Goal: Task Accomplishment & Management: Complete application form

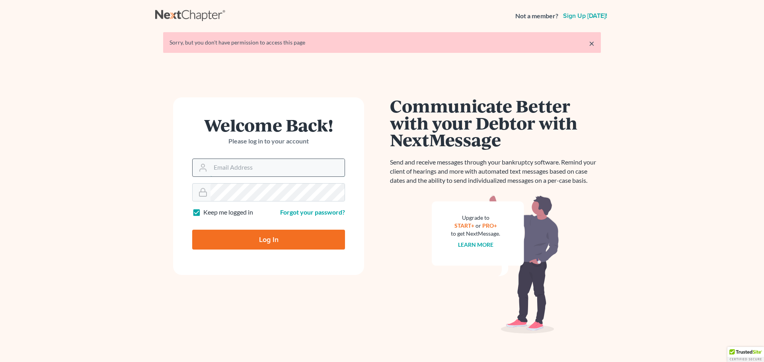
click at [271, 169] on input "Email Address" at bounding box center [277, 168] width 134 height 18
type input "[PERSON_NAME][EMAIL_ADDRESS][PERSON_NAME][DOMAIN_NAME]"
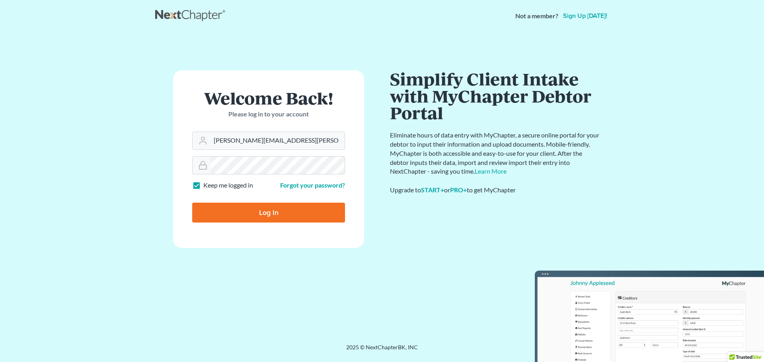
click at [259, 209] on input "Log In" at bounding box center [268, 213] width 153 height 20
type input "Thinking..."
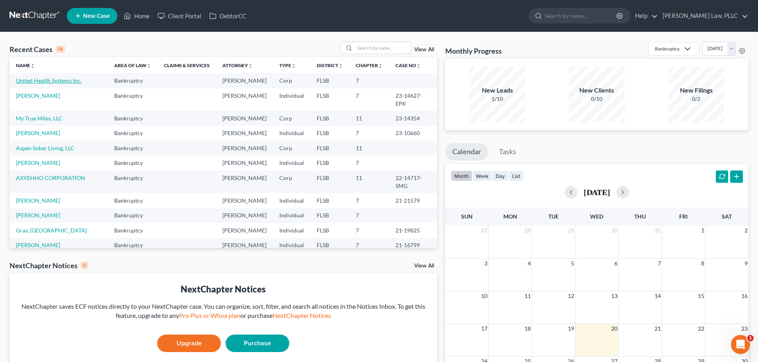
click at [59, 78] on link "United Health Systems Inc." at bounding box center [49, 80] width 66 height 7
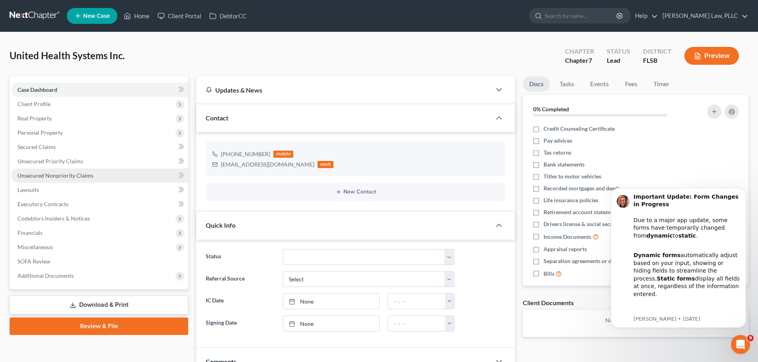
click at [58, 175] on span "Unsecured Nonpriority Claims" at bounding box center [56, 175] width 76 height 7
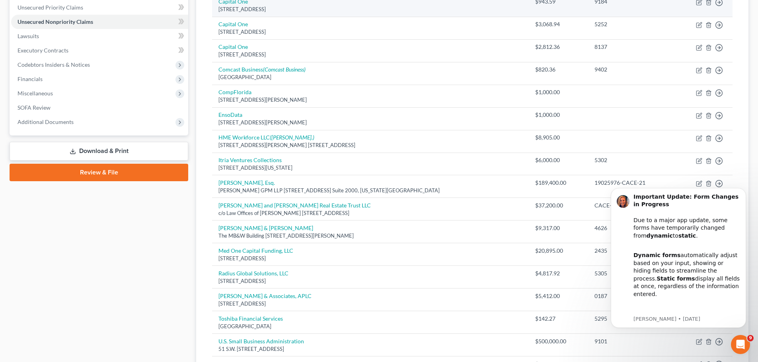
scroll to position [199, 0]
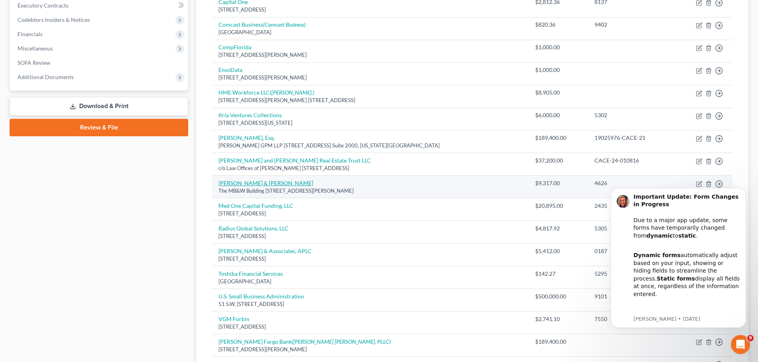
click at [260, 182] on link "[PERSON_NAME] & [PERSON_NAME]" at bounding box center [265, 183] width 95 height 7
select select "36"
select select "11"
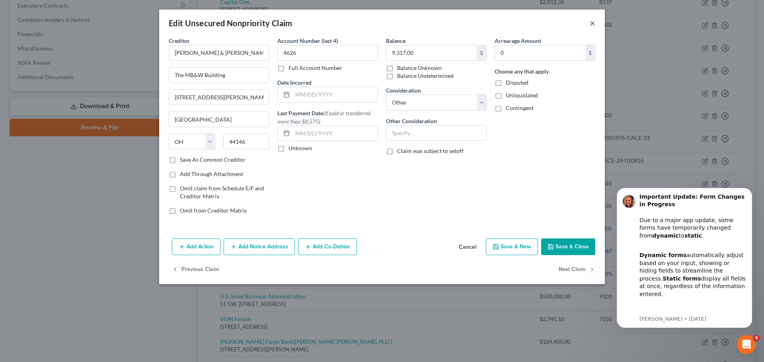
click at [591, 23] on button "×" at bounding box center [593, 23] width 6 height 10
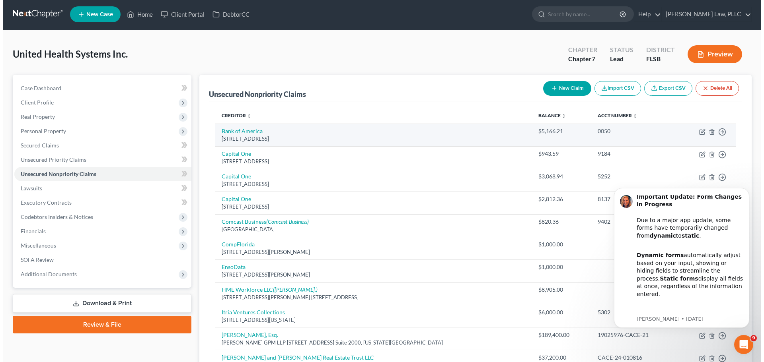
scroll to position [0, 0]
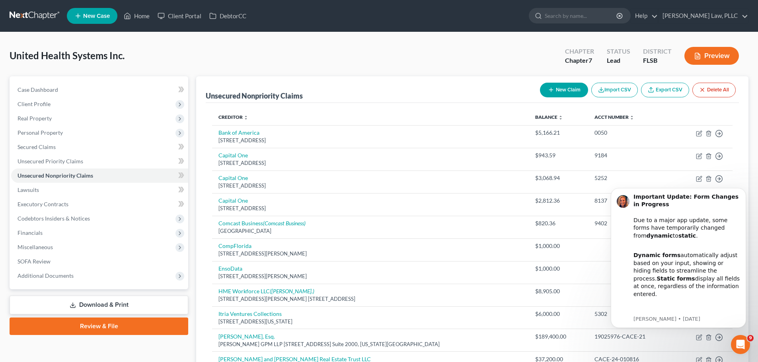
click at [552, 88] on icon "button" at bounding box center [551, 90] width 6 height 6
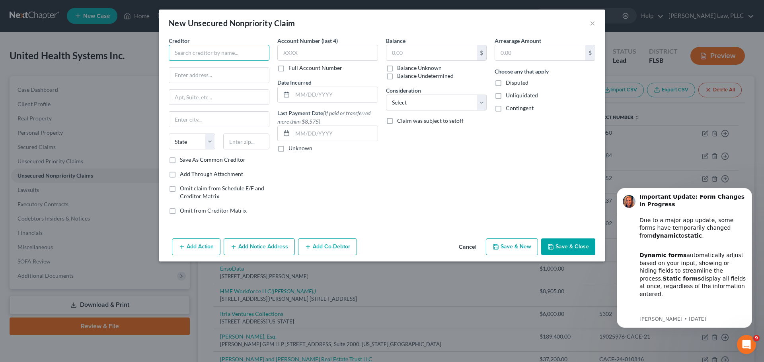
click at [203, 55] on input "text" at bounding box center [219, 53] width 101 height 16
type input "[PERSON_NAME] PC"
click at [189, 80] on input "text" at bounding box center [219, 75] width 100 height 15
type input "[STREET_ADDRESS]"
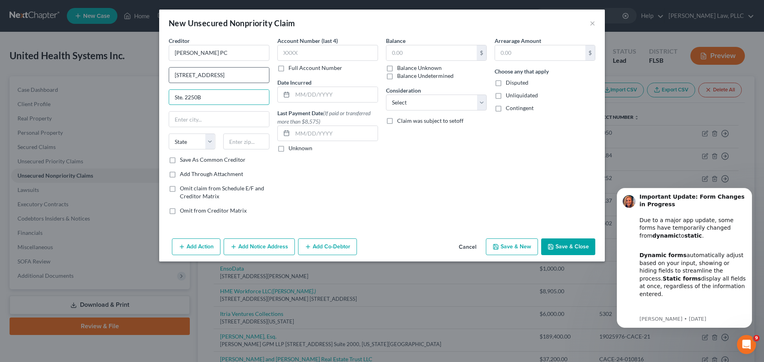
type input "Ste. 2250B"
type input "[GEOGRAPHIC_DATA]"
select select "9"
type input "33301"
click at [417, 53] on input "text" at bounding box center [431, 52] width 90 height 15
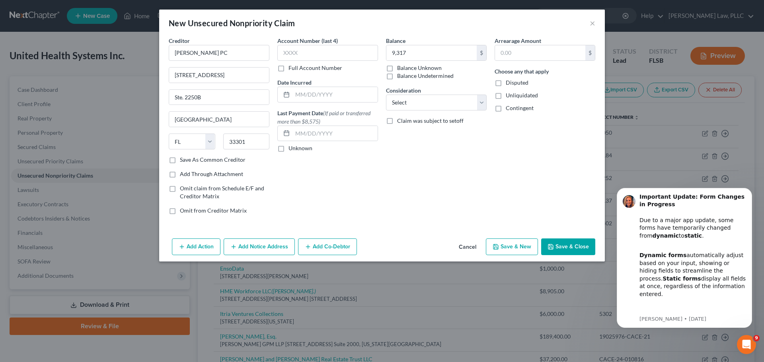
click at [569, 249] on button "Save & Close" at bounding box center [568, 247] width 54 height 17
type input "9,317.00"
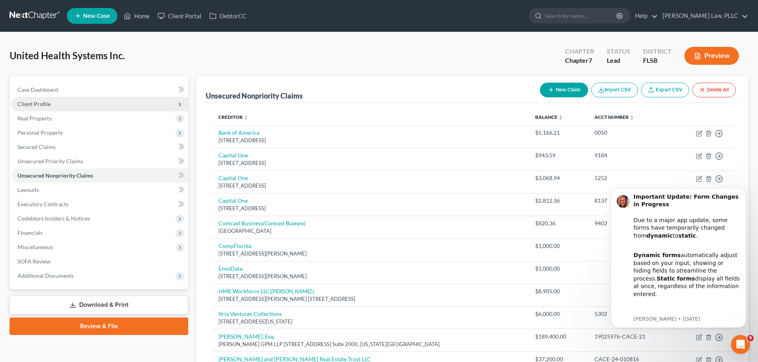
click at [76, 103] on span "Client Profile" at bounding box center [99, 104] width 177 height 14
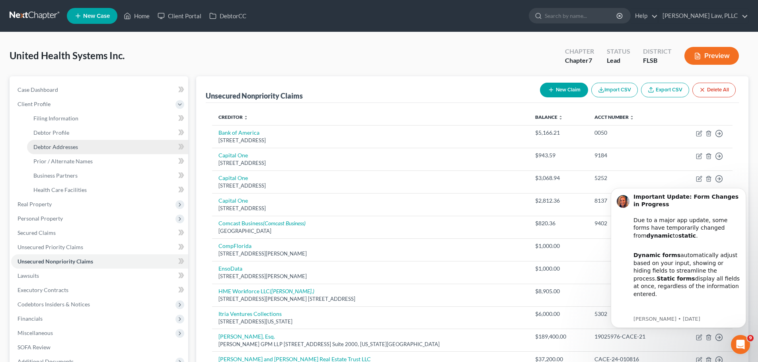
click at [77, 145] on span "Debtor Addresses" at bounding box center [55, 147] width 45 height 7
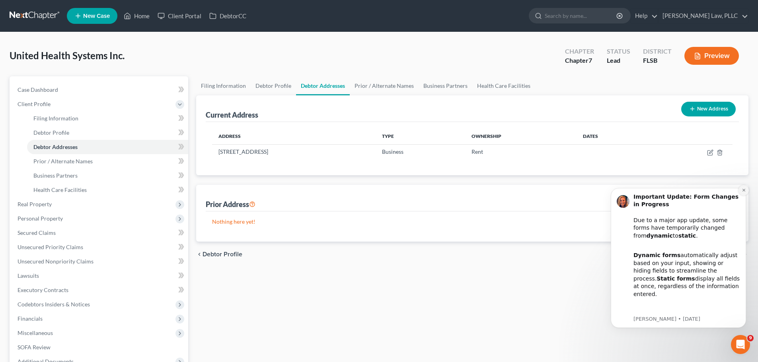
click at [744, 193] on button "Dismiss notification" at bounding box center [743, 190] width 10 height 10
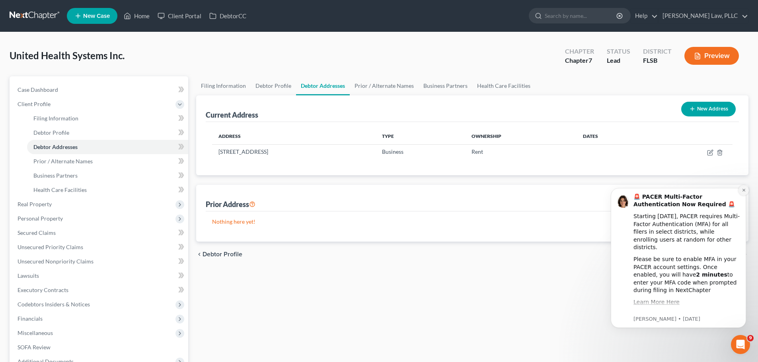
click at [743, 193] on button "Dismiss notification" at bounding box center [743, 190] width 10 height 10
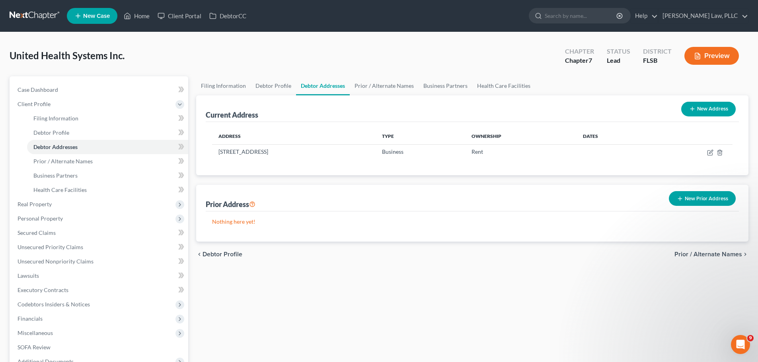
click at [697, 200] on button "New Prior Address" at bounding box center [702, 198] width 67 height 15
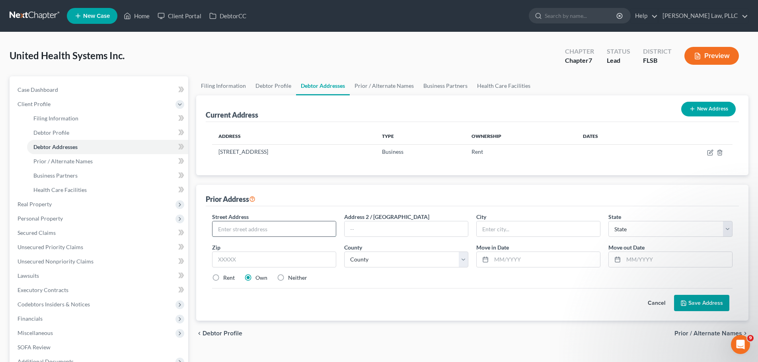
click at [278, 226] on input "text" at bounding box center [273, 229] width 123 height 15
type input "[STREET_ADDRESS]"
click at [517, 229] on input "text" at bounding box center [538, 229] width 123 height 15
type input "Davie"
select select "9"
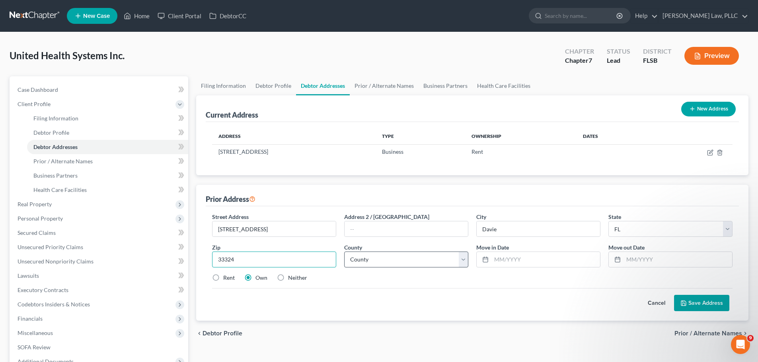
type input "33324"
click at [441, 263] on select "County [GEOGRAPHIC_DATA] [GEOGRAPHIC_DATA] [GEOGRAPHIC_DATA] [GEOGRAPHIC_DATA] …" at bounding box center [406, 260] width 124 height 16
type input "[GEOGRAPHIC_DATA]"
select select "5"
click at [344, 252] on select "County [GEOGRAPHIC_DATA] [GEOGRAPHIC_DATA] [GEOGRAPHIC_DATA] [GEOGRAPHIC_DATA] …" at bounding box center [406, 260] width 124 height 16
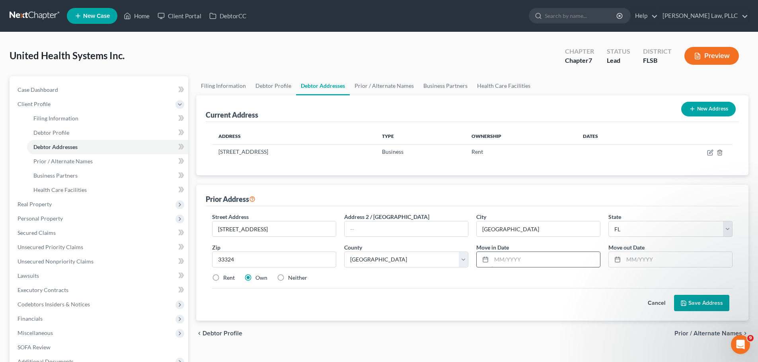
click at [509, 261] on input "text" at bounding box center [545, 259] width 109 height 15
type input "012000"
type input "01/2009"
click at [500, 259] on input "012000" at bounding box center [545, 259] width 109 height 15
type input "01/2000"
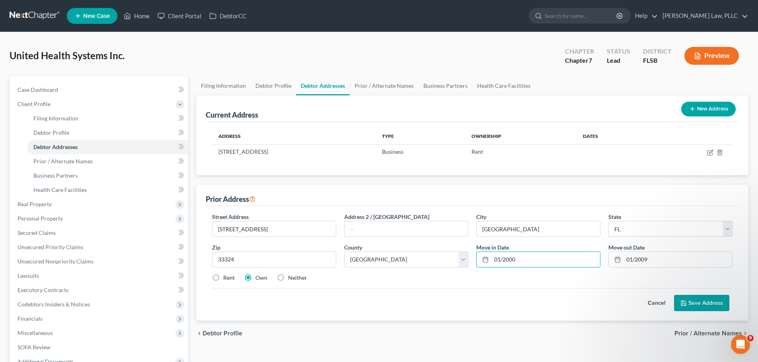
click at [223, 278] on label "Rent" at bounding box center [229, 278] width 12 height 8
click at [226, 278] on input "Rent" at bounding box center [228, 276] width 5 height 5
radio input "true"
click at [695, 302] on button "Save Address" at bounding box center [701, 303] width 55 height 17
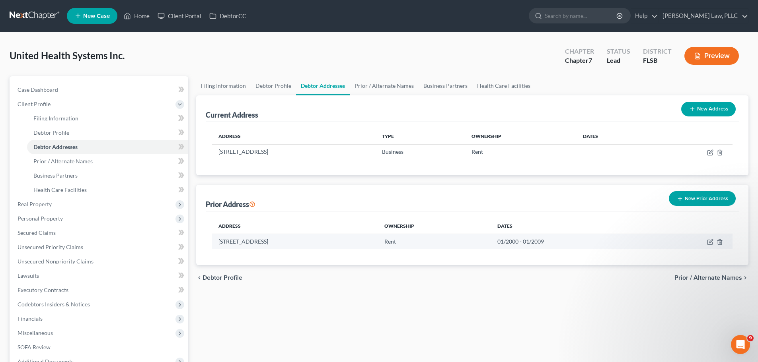
drag, startPoint x: 219, startPoint y: 240, endPoint x: 336, endPoint y: 240, distance: 116.9
click at [336, 240] on td "[STREET_ADDRESS]" at bounding box center [294, 241] width 165 height 15
copy td "[STREET_ADDRESS]"
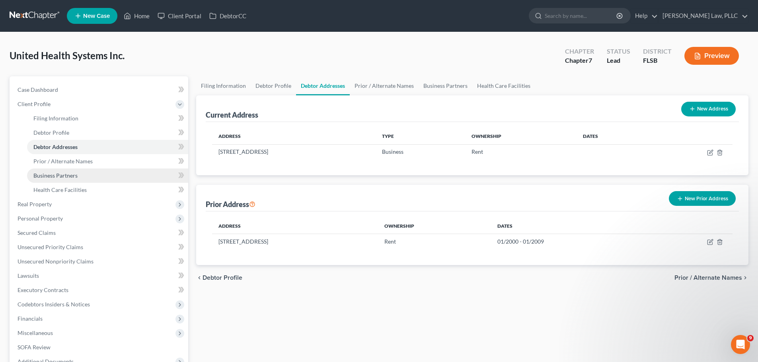
click at [91, 175] on link "Business Partners" at bounding box center [107, 176] width 161 height 14
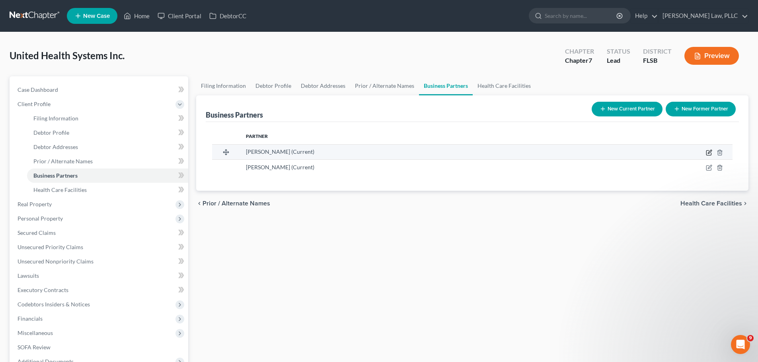
click at [707, 152] on icon "button" at bounding box center [709, 153] width 6 height 6
select select "9"
select select "5"
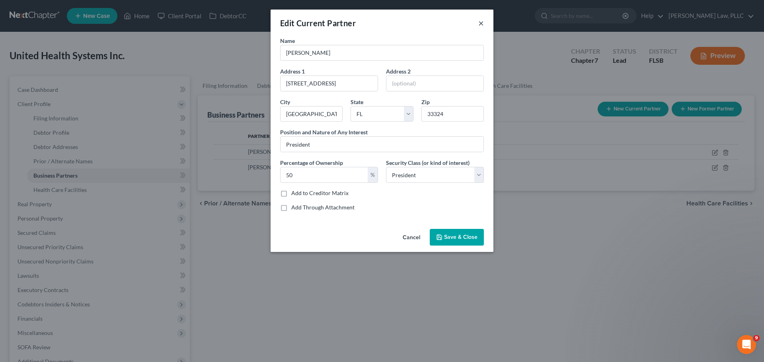
click at [481, 27] on button "×" at bounding box center [481, 23] width 6 height 10
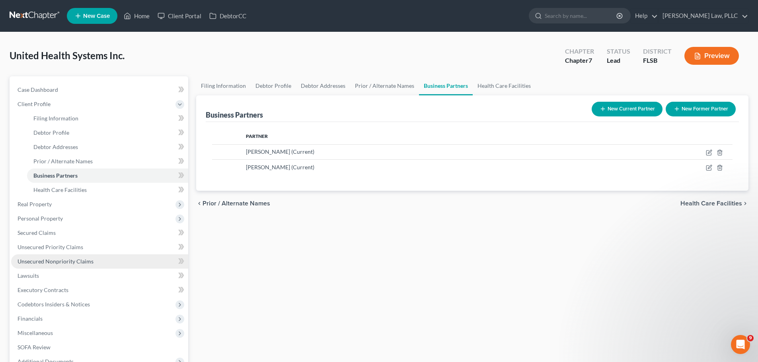
click at [60, 262] on span "Unsecured Nonpriority Claims" at bounding box center [56, 261] width 76 height 7
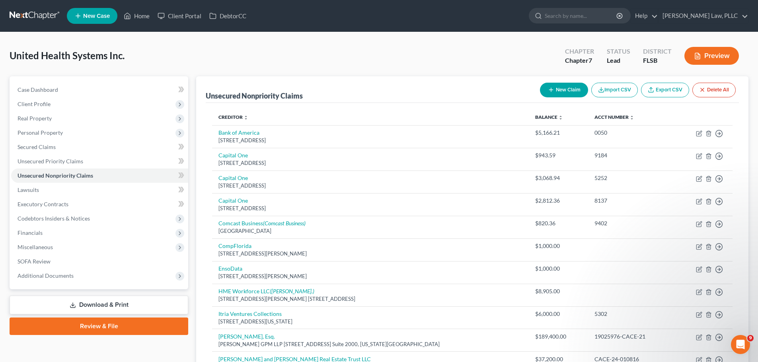
click at [560, 91] on button "New Claim" at bounding box center [564, 90] width 48 height 15
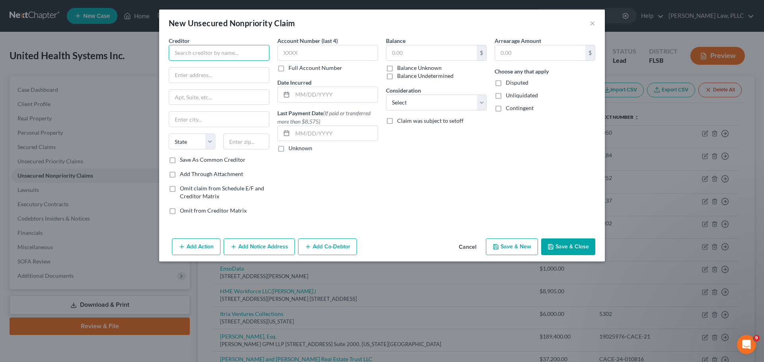
click at [231, 58] on input "text" at bounding box center [219, 53] width 101 height 16
type input "Pitney [PERSON_NAME]"
click at [321, 56] on input "text" at bounding box center [327, 53] width 101 height 16
type input "1071"
click at [216, 71] on input "text" at bounding box center [219, 75] width 100 height 15
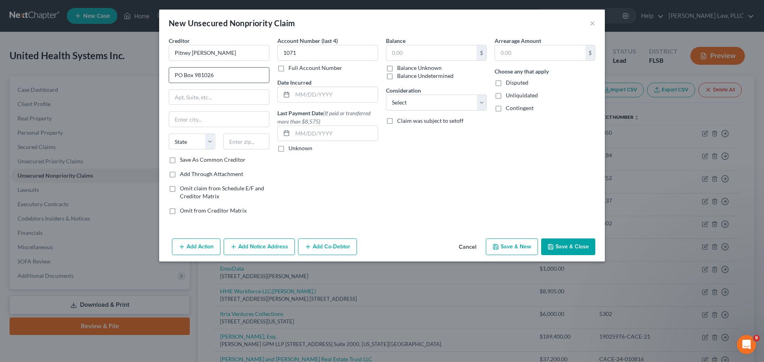
type input "PO Box 981026"
type input "[GEOGRAPHIC_DATA]"
select select "22"
type input "02298"
click at [401, 53] on input "text" at bounding box center [431, 52] width 90 height 15
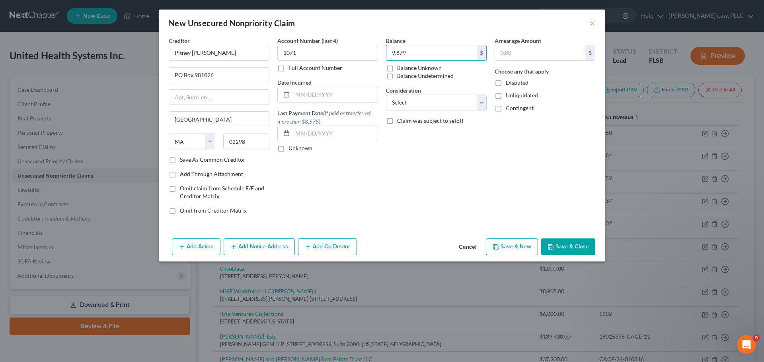
type input "9,879"
click at [257, 245] on button "Add Notice Address" at bounding box center [259, 247] width 71 height 17
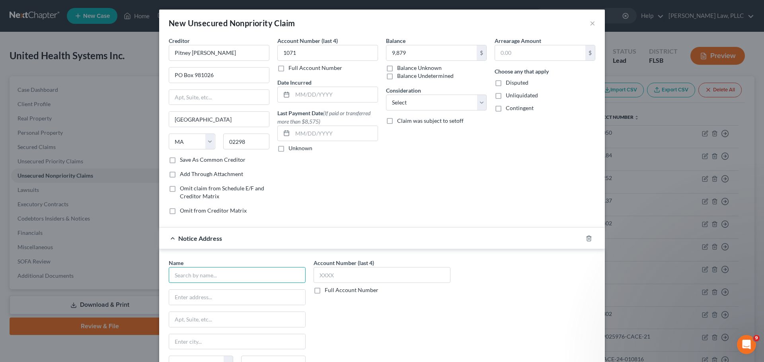
click at [195, 276] on input "text" at bounding box center [237, 275] width 137 height 16
type input "Pitney [PERSON_NAME]"
type input "1071"
click at [339, 280] on input "text" at bounding box center [381, 275] width 137 height 16
type input "1071"
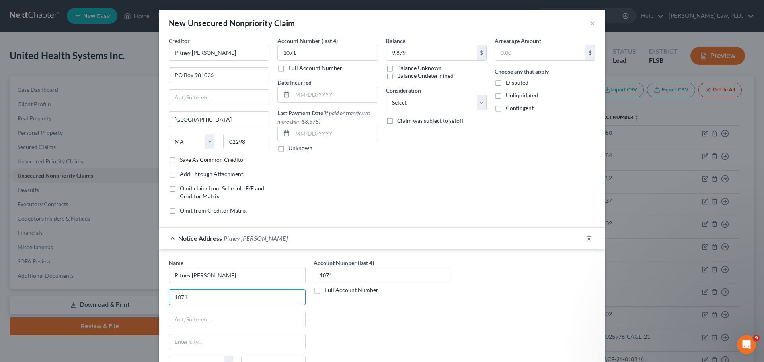
drag, startPoint x: 175, startPoint y: 298, endPoint x: 98, endPoint y: 296, distance: 77.2
click at [100, 296] on div "New Unsecured Nonpriority Claim × Creditor * [GEOGRAPHIC_DATA][PERSON_NAME] [GE…" at bounding box center [382, 181] width 764 height 362
type input "[STREET_ADDRESS]"
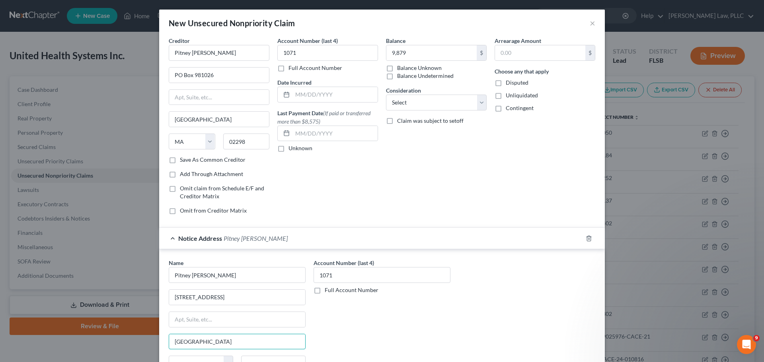
type input "[GEOGRAPHIC_DATA]"
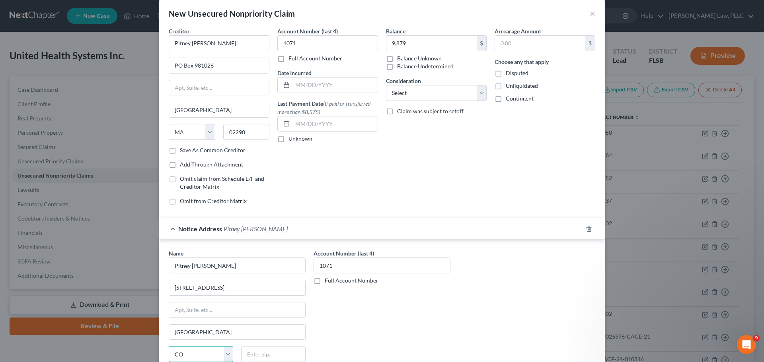
select select "6"
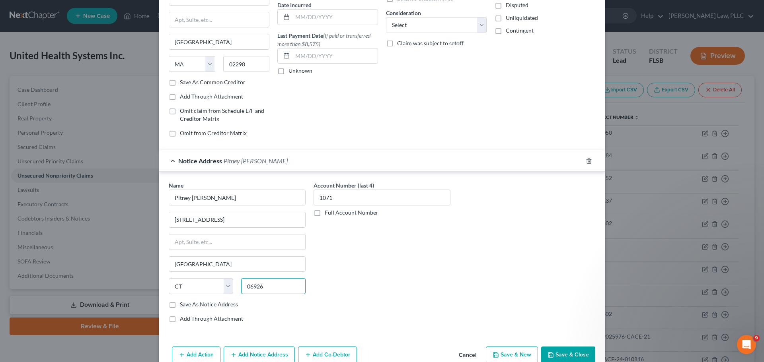
scroll to position [95, 0]
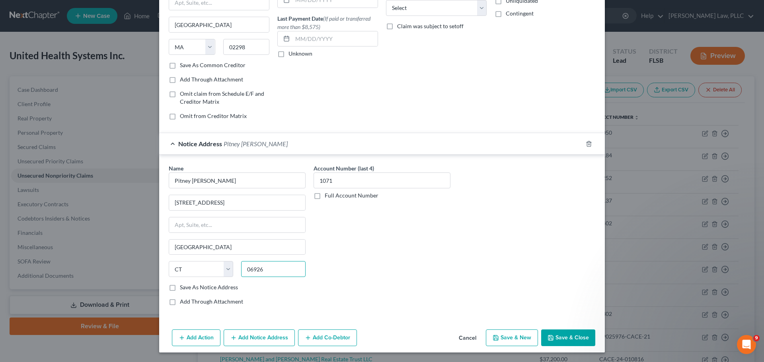
type input "06926"
click at [566, 339] on button "Save & Close" at bounding box center [568, 338] width 54 height 17
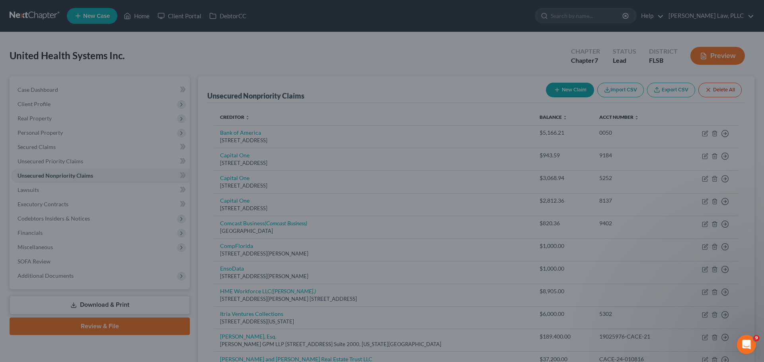
type input "9,879.00"
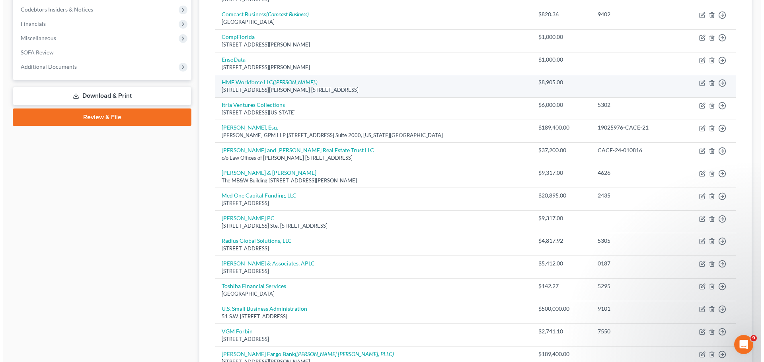
scroll to position [0, 0]
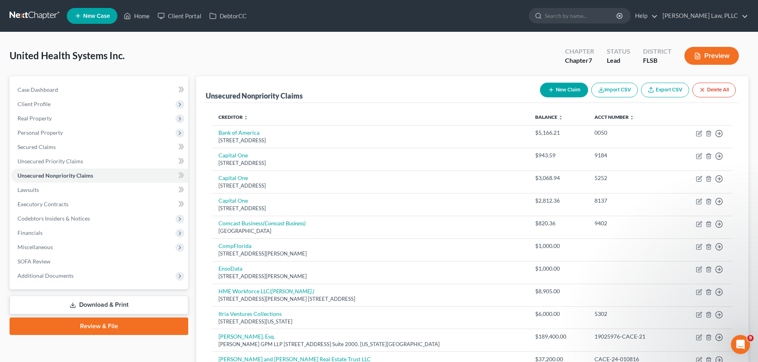
click at [565, 91] on button "New Claim" at bounding box center [564, 90] width 48 height 15
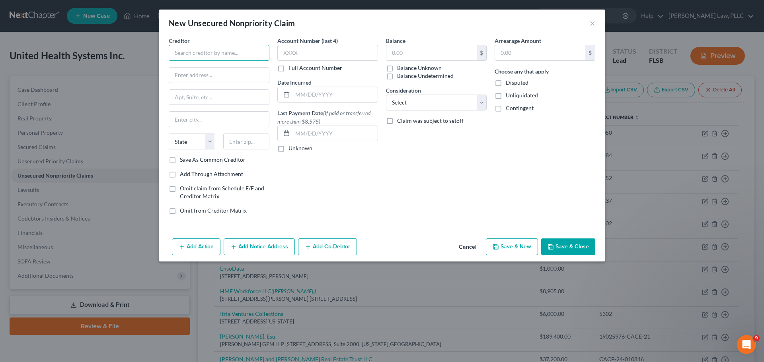
click at [233, 54] on input "text" at bounding box center [219, 53] width 101 height 16
type input "I"
type input "United Health Services Inc."
type input "PO Box 736187"
type input "[GEOGRAPHIC_DATA]"
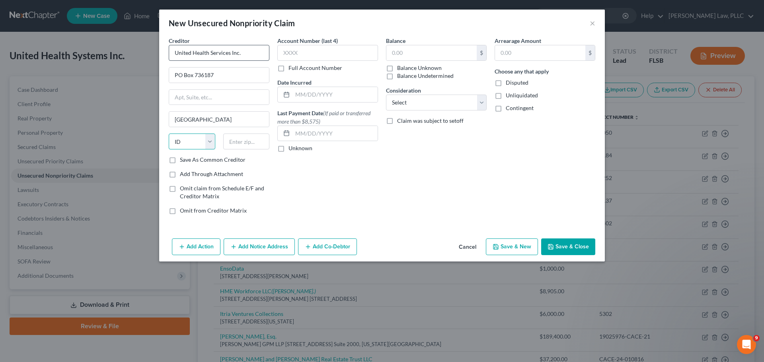
select select "14"
type input "60673"
click at [411, 49] on input "text" at bounding box center [431, 52] width 90 height 15
type input "237,270"
click at [262, 243] on button "Add Notice Address" at bounding box center [259, 247] width 71 height 17
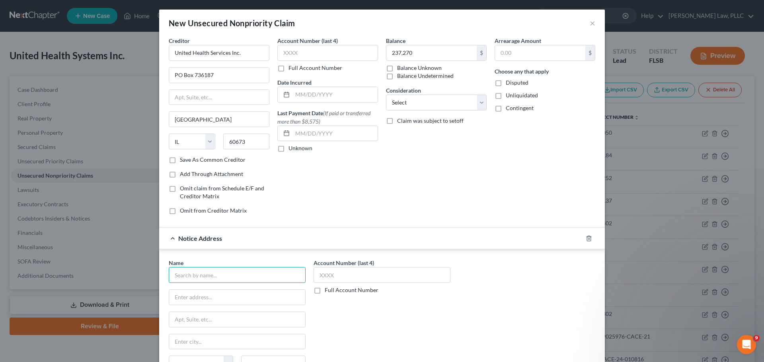
click at [231, 276] on input "text" at bounding box center [237, 275] width 137 height 16
type input "P"
type input "Optum, Inc."
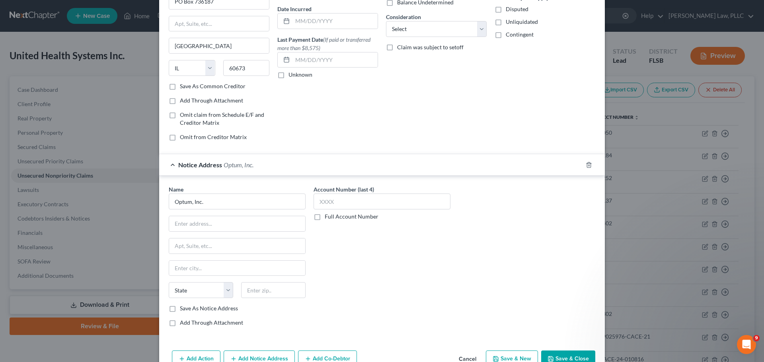
scroll to position [95, 0]
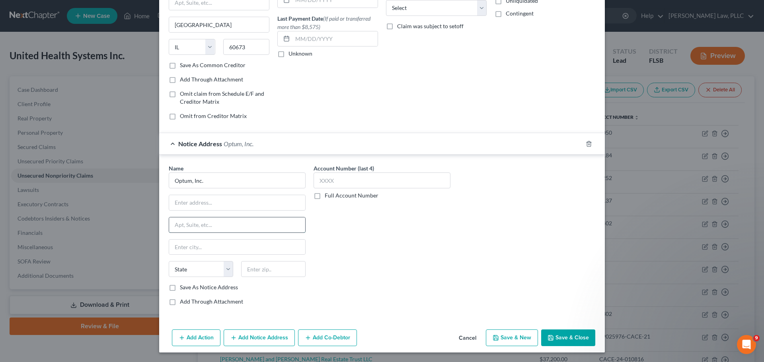
click at [203, 222] on input "text" at bounding box center [237, 225] width 136 height 15
click at [222, 204] on input "text" at bounding box center [237, 202] width 136 height 15
type input "PO Box 289"
type input "[GEOGRAPHIC_DATA]"
select select "39"
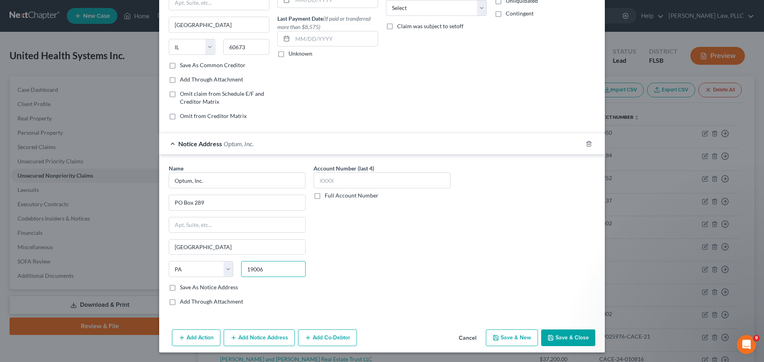
type input "19006"
click at [255, 342] on button "Add Notice Address" at bounding box center [259, 338] width 71 height 17
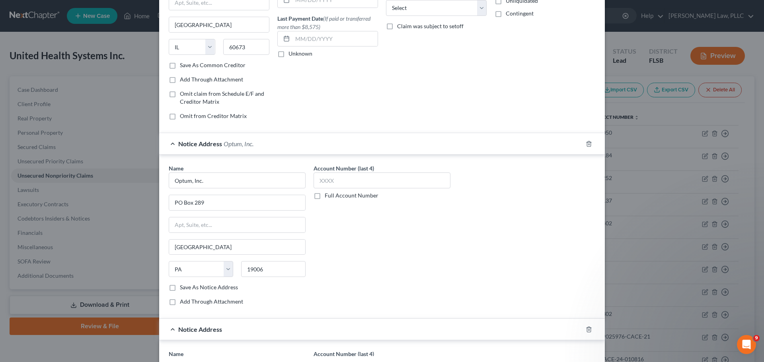
type input "[GEOGRAPHIC_DATA]"
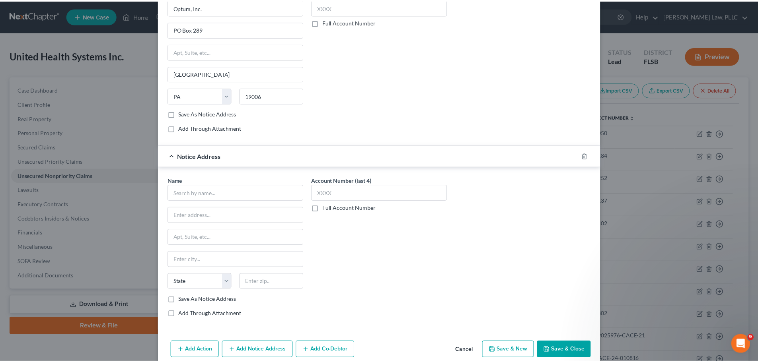
scroll to position [280, 0]
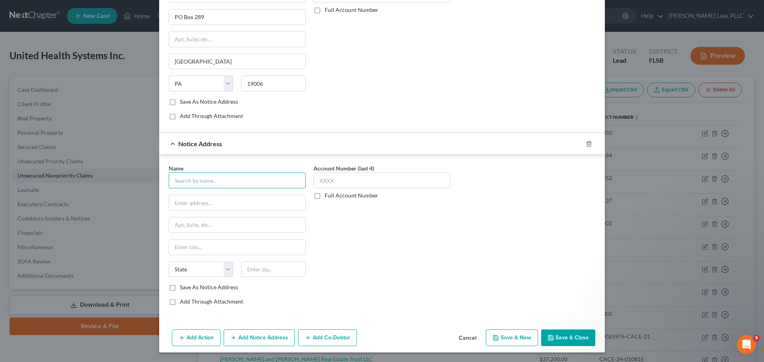
click at [201, 180] on input "text" at bounding box center [237, 181] width 137 height 16
type input "Optum Inc."
type input "[STREET_ADDRESS]"
type input "Eden Prairie"
select select "24"
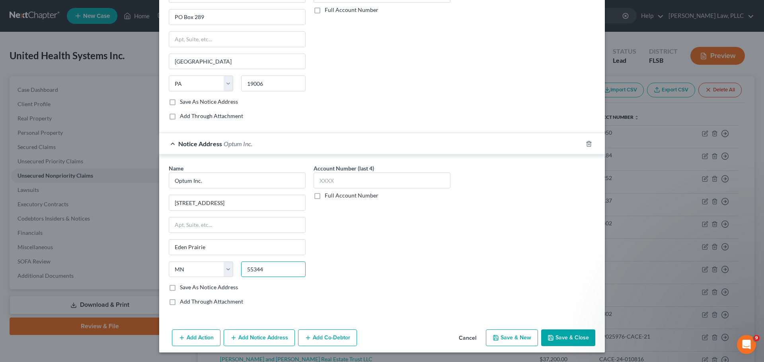
type input "55344"
click at [562, 341] on button "Save & Close" at bounding box center [568, 338] width 54 height 17
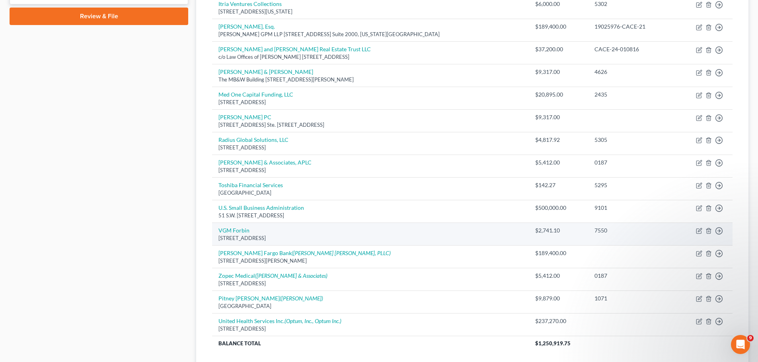
scroll to position [291, 0]
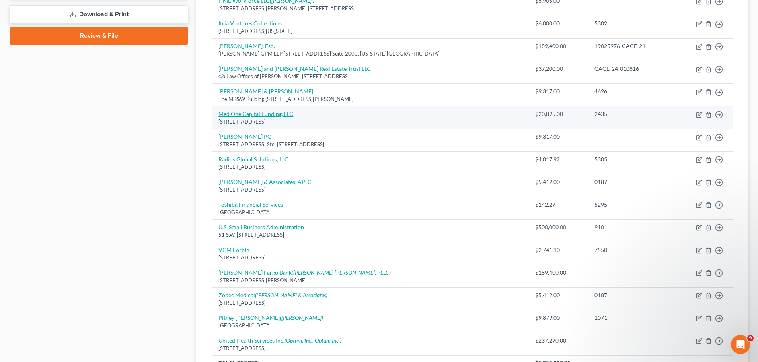
click at [267, 115] on link "Med One Capital Funding, LLC" at bounding box center [255, 114] width 75 height 7
select select "46"
select select "15"
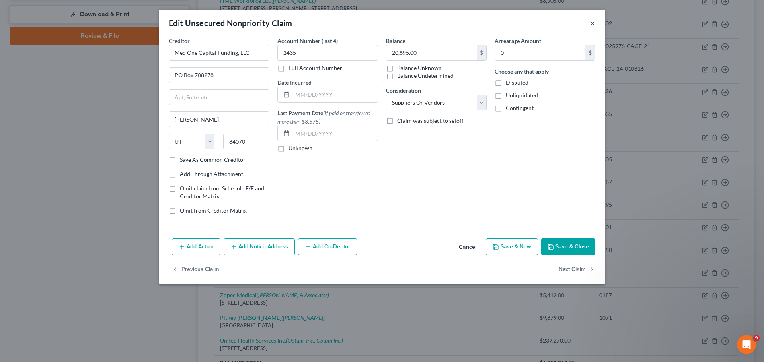
click at [594, 25] on button "×" at bounding box center [593, 23] width 6 height 10
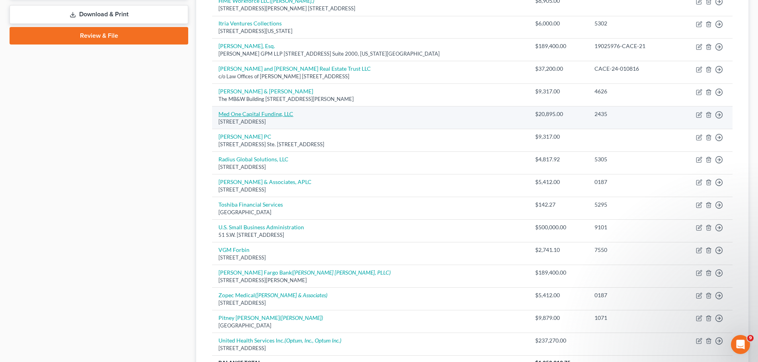
click at [259, 114] on link "Med One Capital Funding, LLC" at bounding box center [255, 114] width 75 height 7
select select "46"
select select "15"
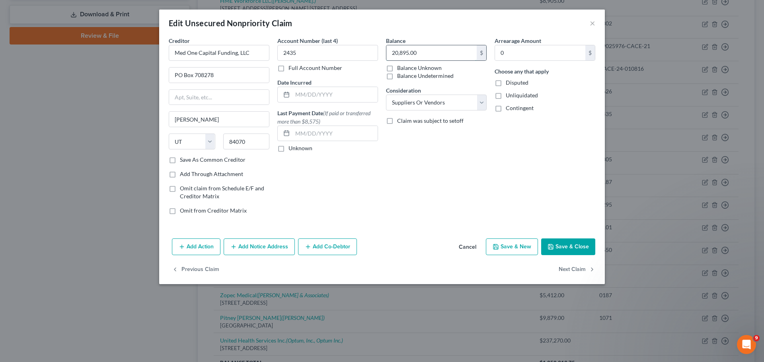
click at [430, 50] on input "20,895.00" at bounding box center [431, 52] width 90 height 15
drag, startPoint x: 432, startPoint y: 51, endPoint x: 342, endPoint y: 47, distance: 90.4
click at [346, 53] on div "Creditor * Med One Capital Funding, LLC [GEOGRAPHIC_DATA] [PERSON_NAME][GEOGRAP…" at bounding box center [382, 129] width 434 height 185
type input "2,555"
click at [564, 249] on button "Save & Close" at bounding box center [568, 247] width 54 height 17
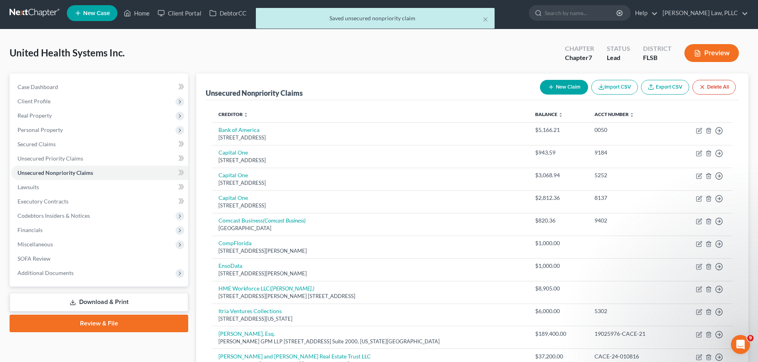
scroll to position [0, 0]
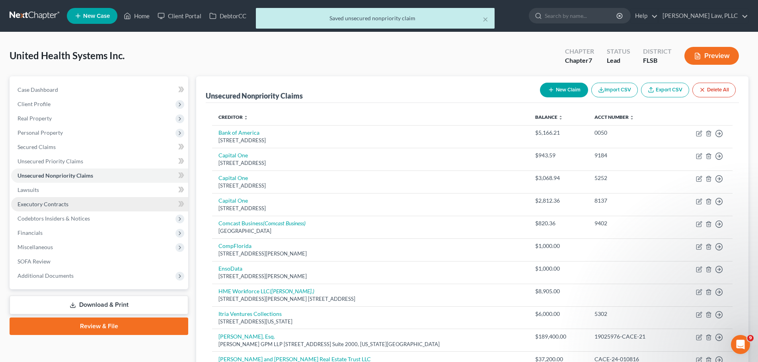
click at [69, 201] on link "Executory Contracts" at bounding box center [99, 204] width 177 height 14
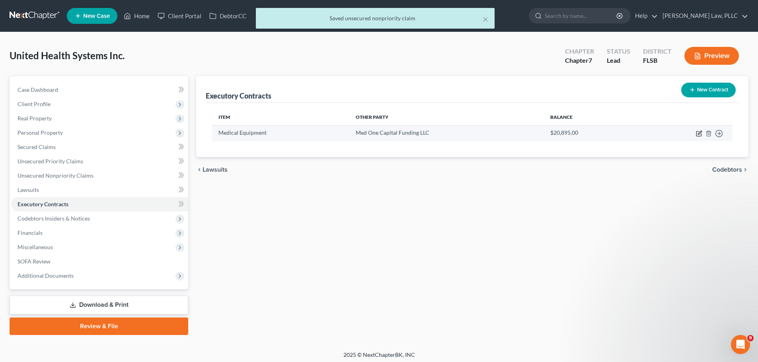
click at [700, 133] on icon "button" at bounding box center [700, 133] width 4 height 4
select select "2"
select select "46"
select select "2"
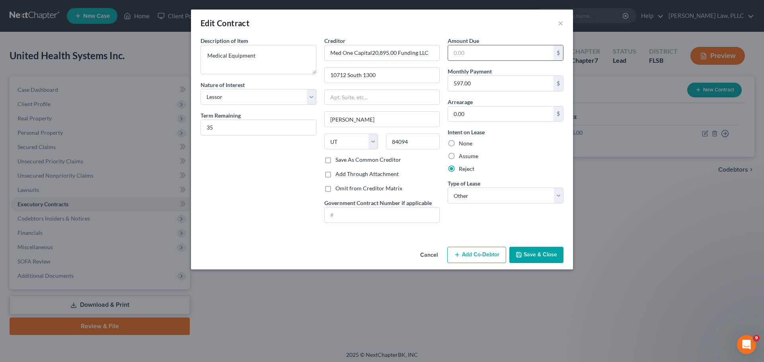
click at [488, 45] on input "text" at bounding box center [500, 52] width 105 height 15
type input "Med One Capital Funding LLC"
type input "2,555"
click at [275, 59] on textarea "Medical Equipment" at bounding box center [258, 59] width 116 height 29
type textarea "Medical Equipment- Cpap/Bipap"
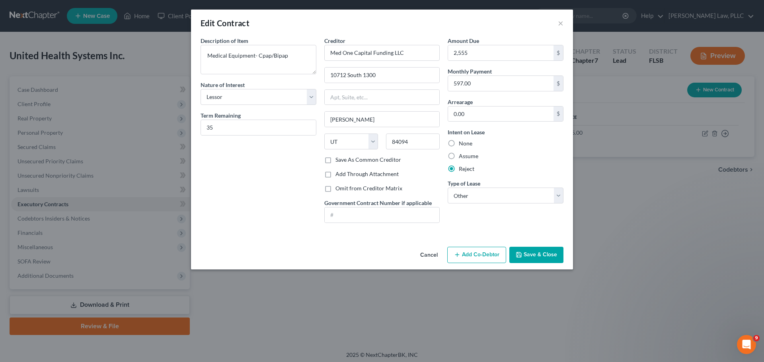
click at [531, 256] on button "Save & Close" at bounding box center [536, 255] width 54 height 17
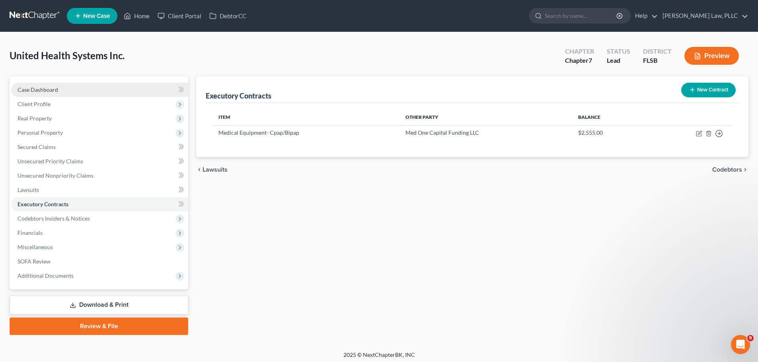
click at [59, 92] on link "Case Dashboard" at bounding box center [99, 90] width 177 height 14
select select "10"
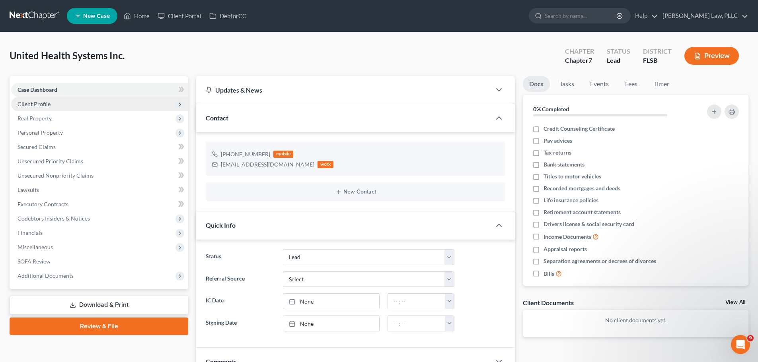
click at [56, 107] on span "Client Profile" at bounding box center [99, 104] width 177 height 14
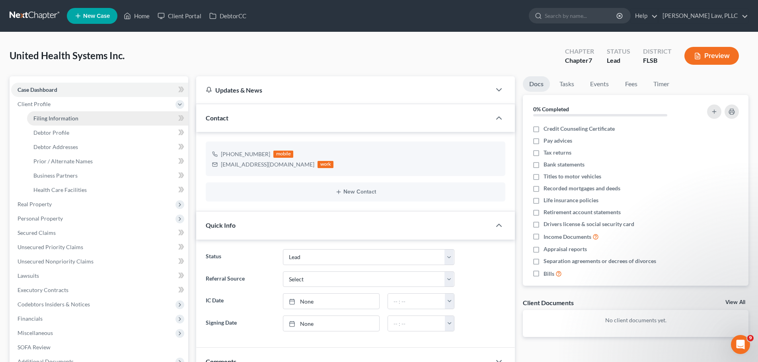
click at [74, 115] on span "Filing Information" at bounding box center [55, 118] width 45 height 7
select select "2"
select select "1"
select select "0"
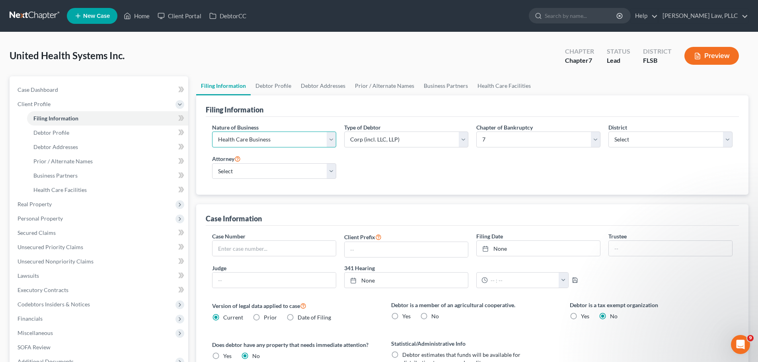
click at [319, 136] on select "Select Clearing Bank Commodity Broker Health Care Business Other Railroad Singl…" at bounding box center [274, 140] width 124 height 16
click at [37, 90] on span "Case Dashboard" at bounding box center [38, 89] width 41 height 7
